Goal: Transaction & Acquisition: Purchase product/service

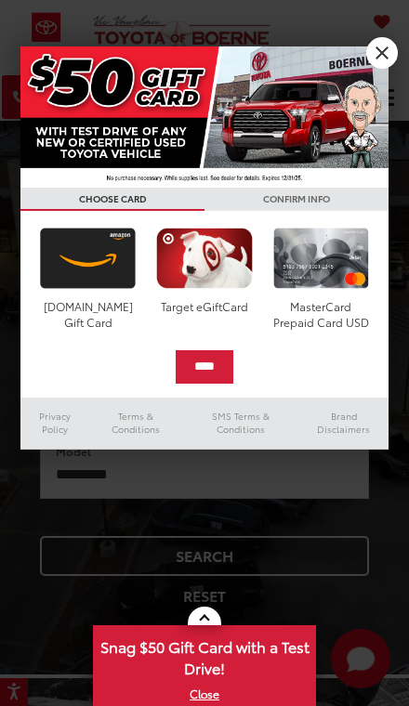
click at [380, 52] on link "X" at bounding box center [382, 53] width 32 height 32
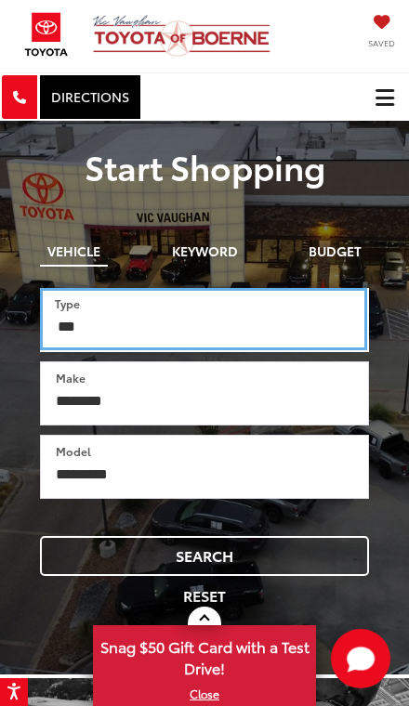
click at [250, 333] on select "*** *** **** *********" at bounding box center [203, 319] width 327 height 62
select select "******"
select select
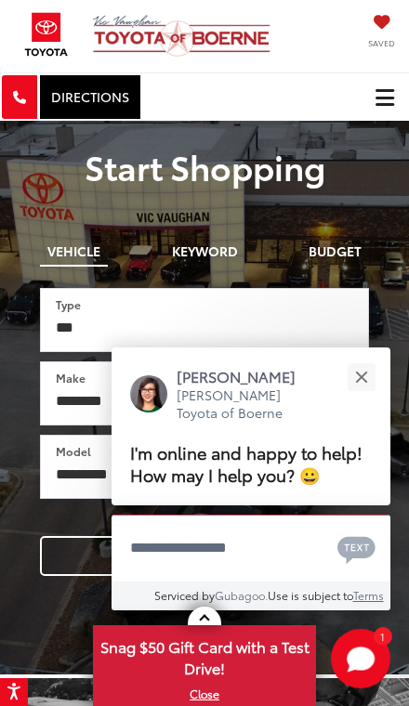
click at [364, 371] on div "Close" at bounding box center [361, 377] width 12 height 12
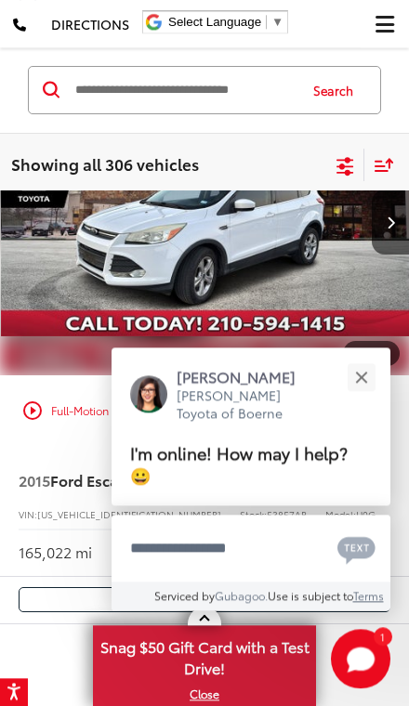
scroll to position [2393, 0]
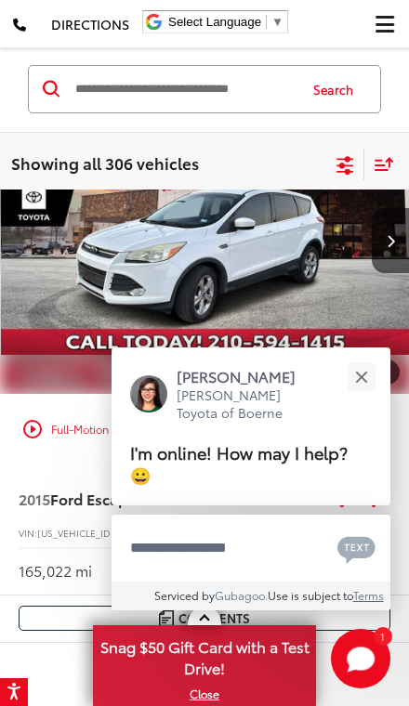
click at [375, 371] on button "Close" at bounding box center [361, 377] width 40 height 40
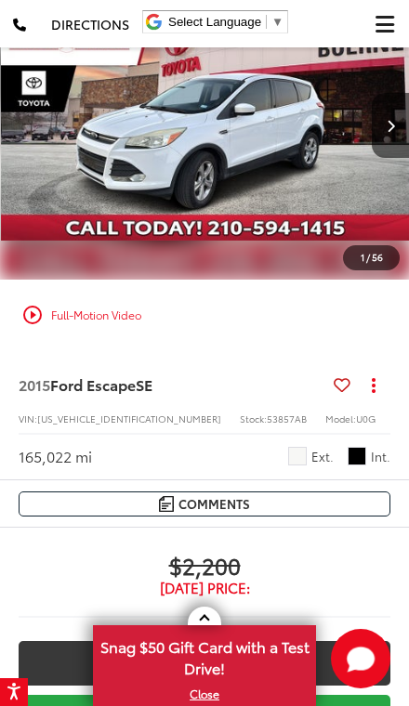
scroll to position [2375, 0]
click at [215, 395] on link "2015 Ford Escape SE" at bounding box center [172, 384] width 307 height 20
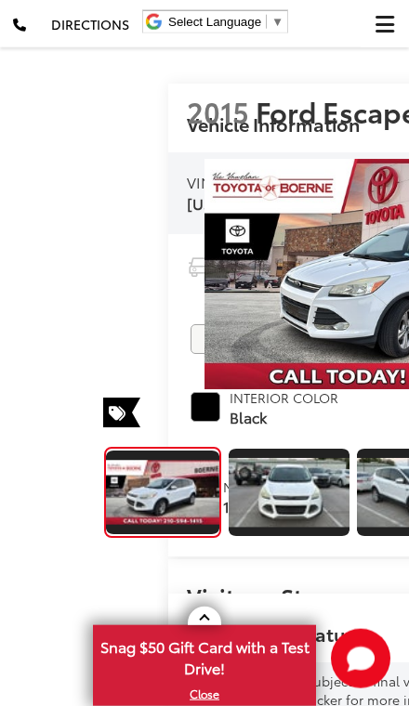
scroll to position [92, 0]
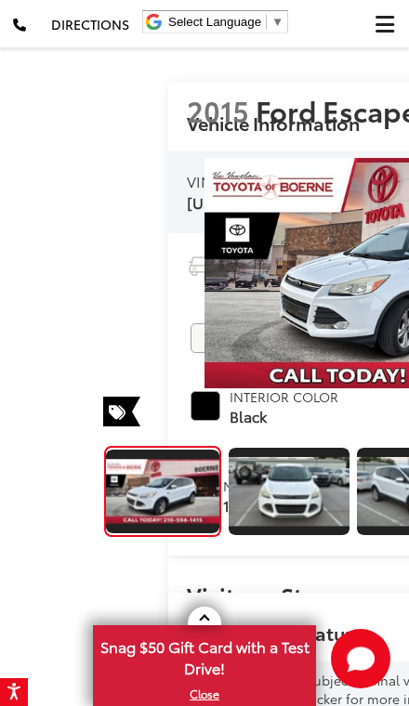
click at [277, 206] on span "$2,200" at bounding box center [409, 192] width 445 height 28
click at [228, 457] on img "Expand Photo 1" at bounding box center [289, 491] width 123 height 69
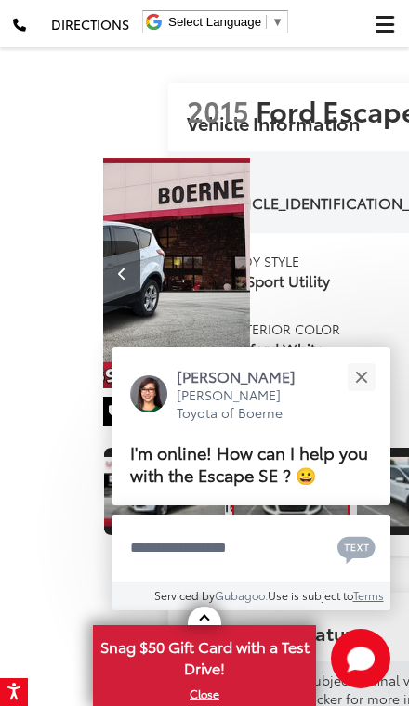
scroll to position [0, 409]
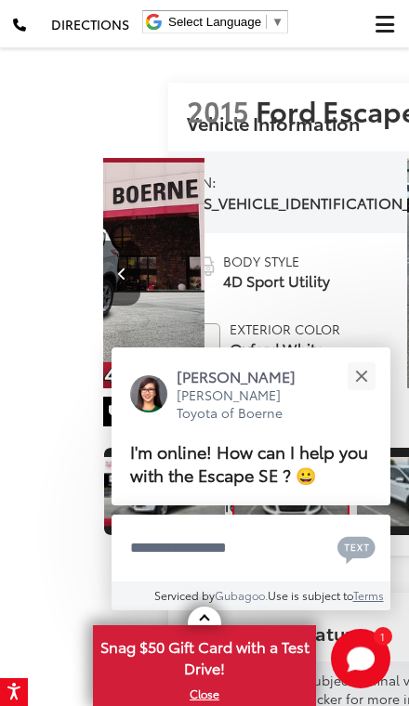
click at [371, 397] on button "Close" at bounding box center [361, 377] width 40 height 40
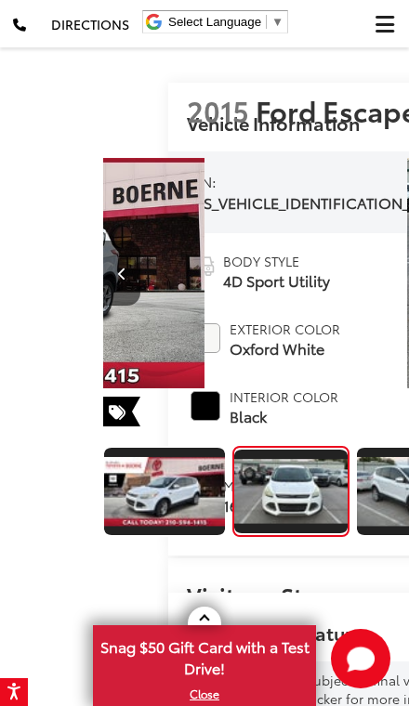
click at [356, 457] on img "Expand Photo 2" at bounding box center [417, 491] width 123 height 69
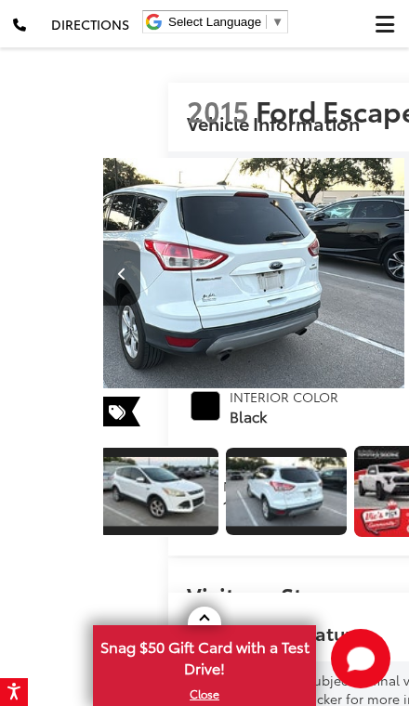
scroll to position [0, 2043]
